Goal: Task Accomplishment & Management: Complete application form

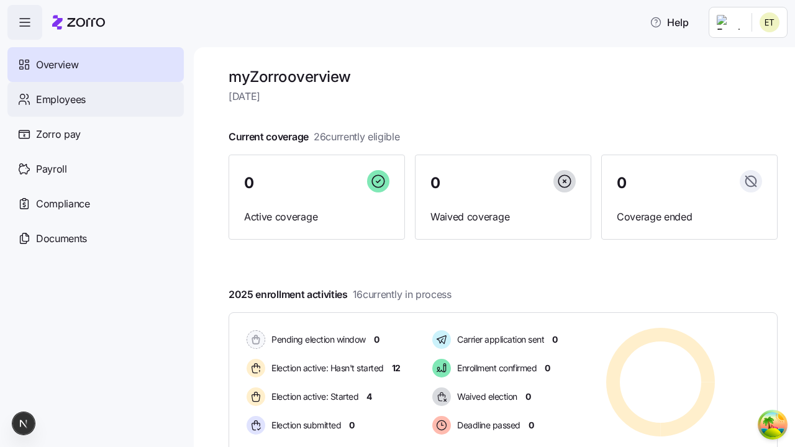
click at [60, 99] on span "Employees" at bounding box center [61, 100] width 50 height 16
click at [729, 113] on html "Help Not Available Overview Employees Zorro pay Payroll Compliance Documents my…" at bounding box center [397, 220] width 795 height 440
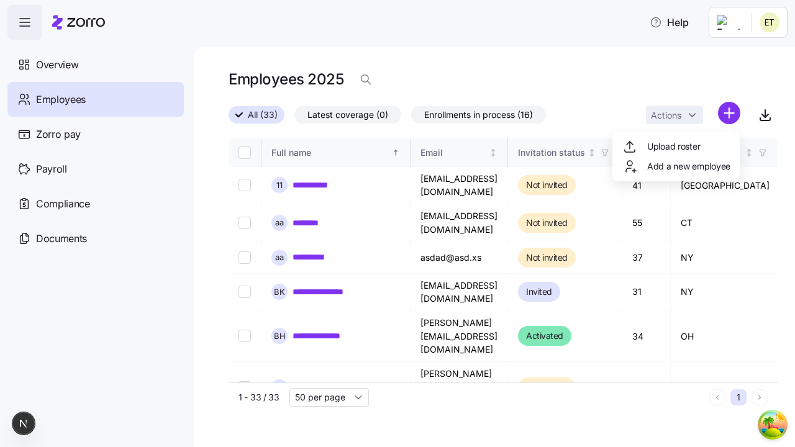
click at [676, 166] on span "Add a new employee" at bounding box center [688, 166] width 83 height 12
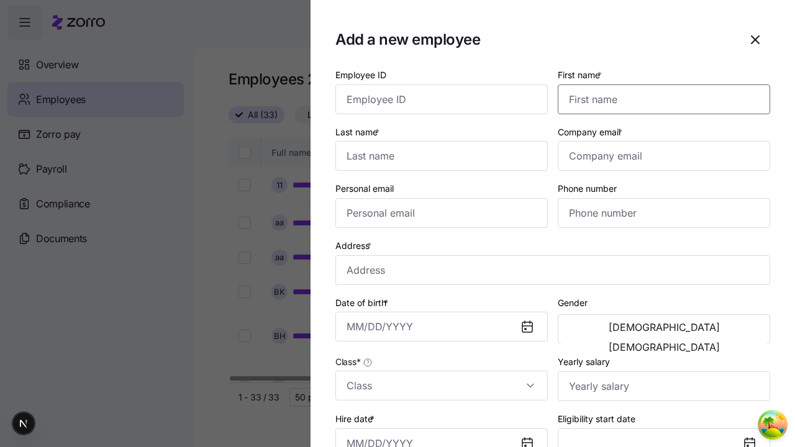
click at [659, 84] on input "First name *" at bounding box center [664, 99] width 212 height 30
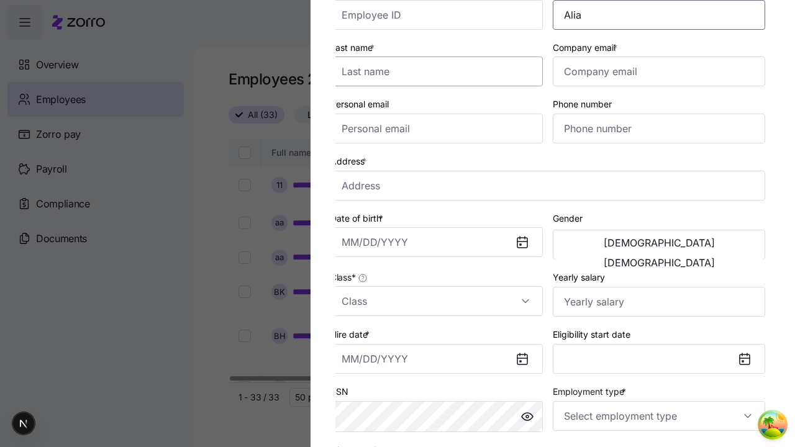
type input "Alia"
click at [442, 71] on input "Last name *" at bounding box center [436, 72] width 212 height 30
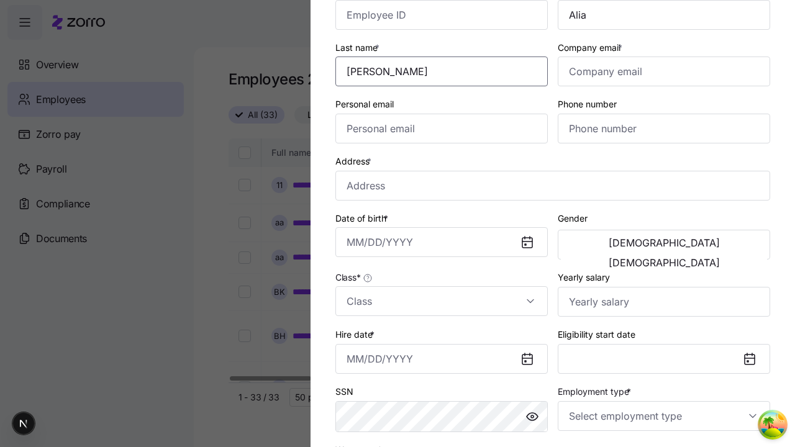
type input "Smith"
click at [664, 71] on input "Company email *" at bounding box center [664, 72] width 212 height 30
type input "cooper.bogan@yahoo.com"
click at [442, 129] on input "Personal email" at bounding box center [441, 129] width 212 height 30
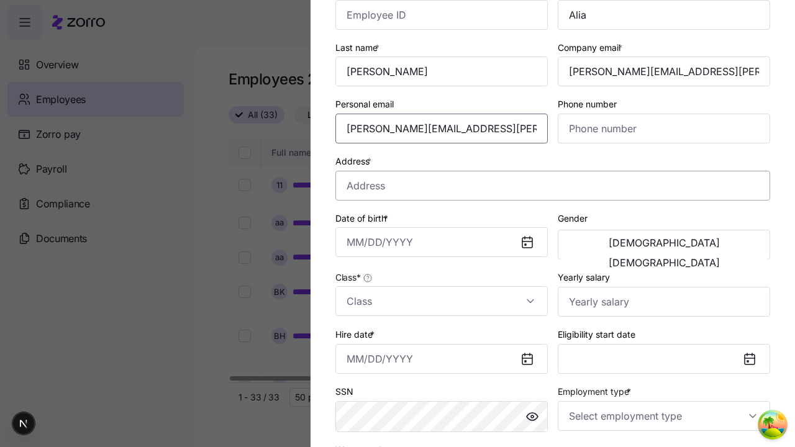
type input "cooper.bogan@yahoo.com"
click at [553, 185] on input "Address *" at bounding box center [552, 186] width 435 height 30
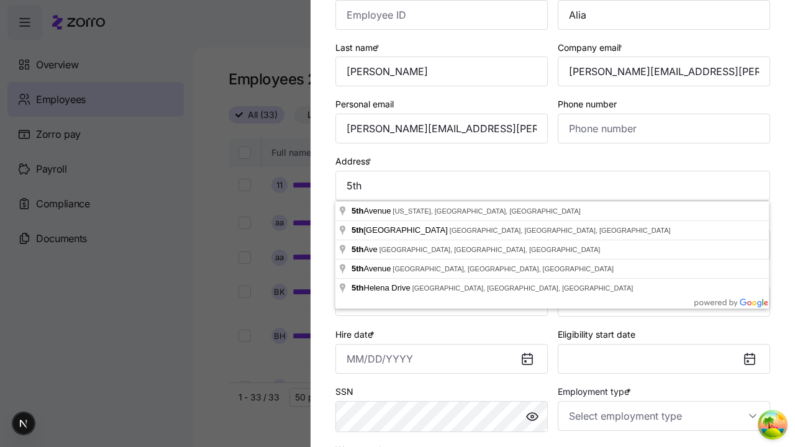
type input "5th Ave, New York, NY, USA"
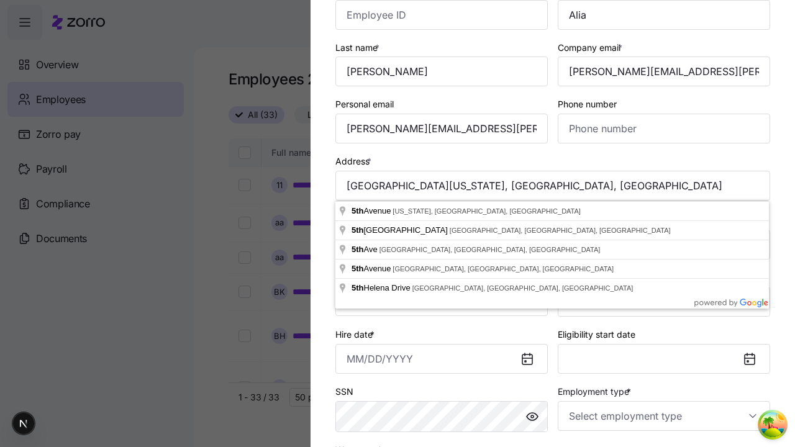
click at [442, 242] on input "Date of birth *" at bounding box center [441, 242] width 212 height 30
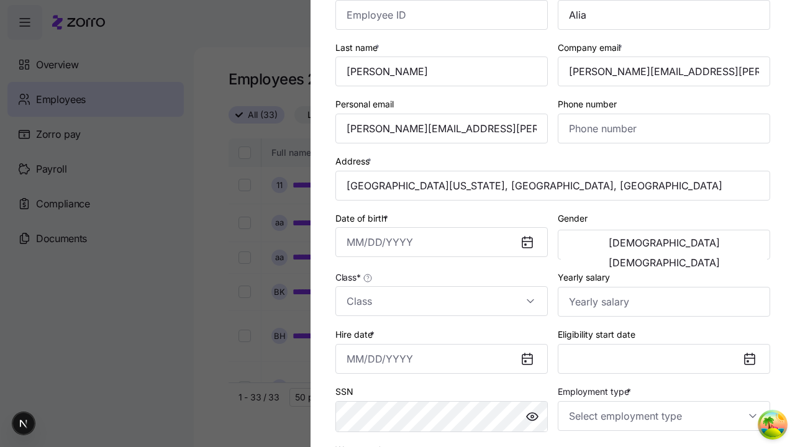
click at [452, 350] on button "1994" at bounding box center [452, 351] width 71 height 30
